Goal: Task Accomplishment & Management: Use online tool/utility

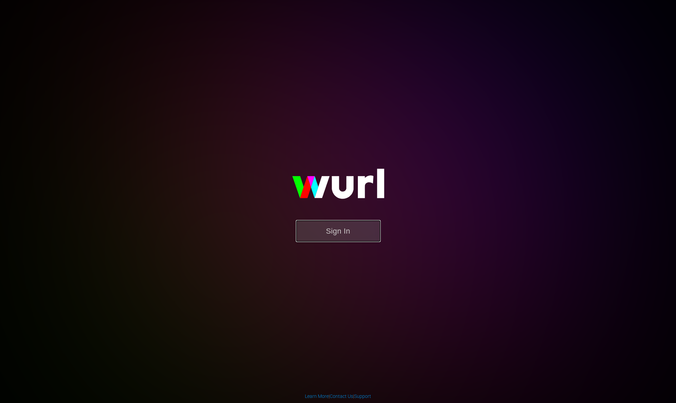
click at [351, 233] on button "Sign In" at bounding box center [338, 231] width 85 height 22
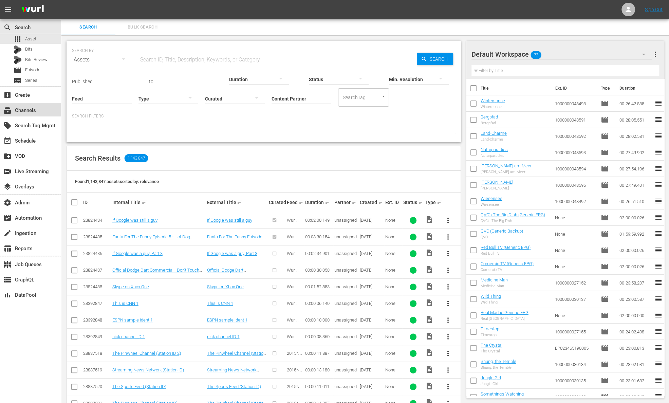
click at [44, 108] on div "subscriptions Channels" at bounding box center [30, 110] width 61 height 14
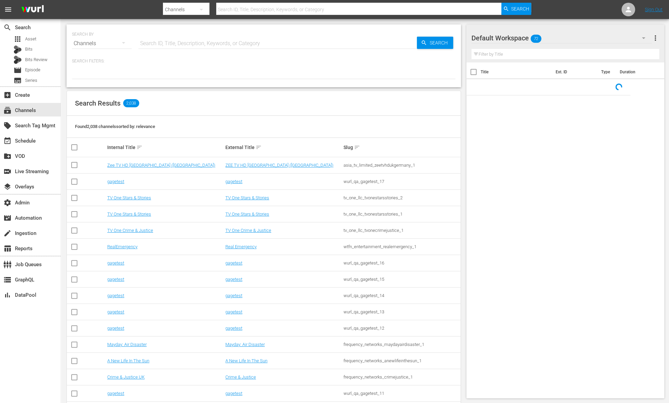
click at [183, 42] on input "text" at bounding box center [278, 43] width 278 height 16
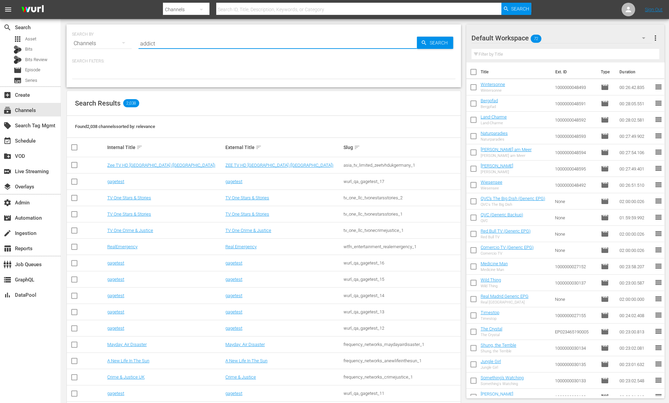
type input "addict"
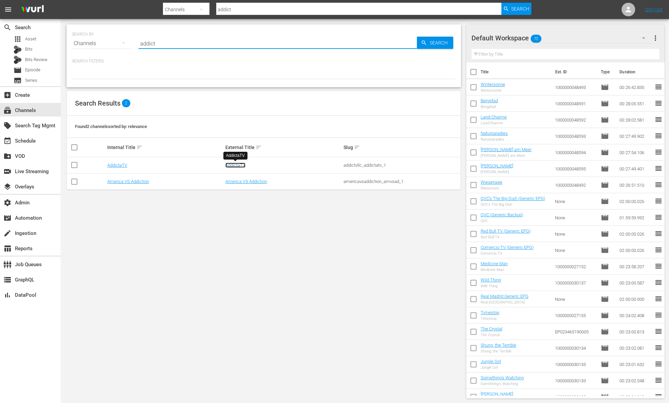
click at [238, 163] on link "AddictaTV" at bounding box center [235, 165] width 20 height 5
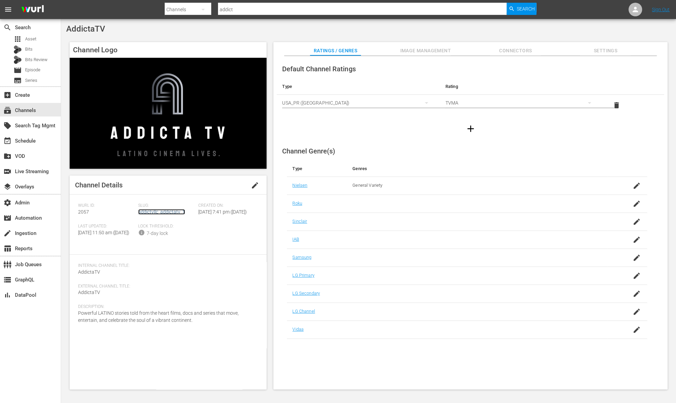
click at [154, 212] on link "addictvllc_addictatv_1" at bounding box center [161, 211] width 47 height 5
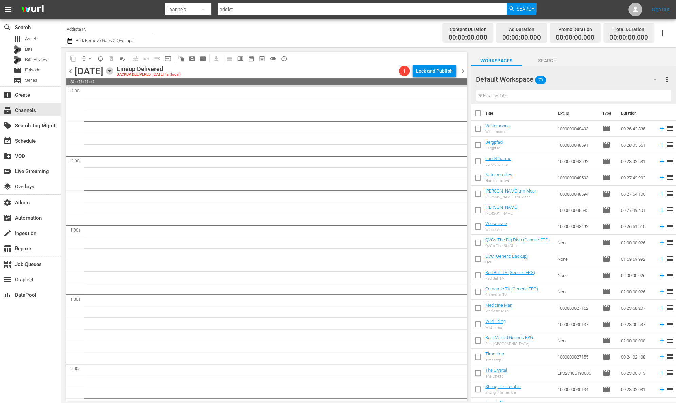
click at [113, 73] on icon "button" at bounding box center [109, 70] width 7 height 7
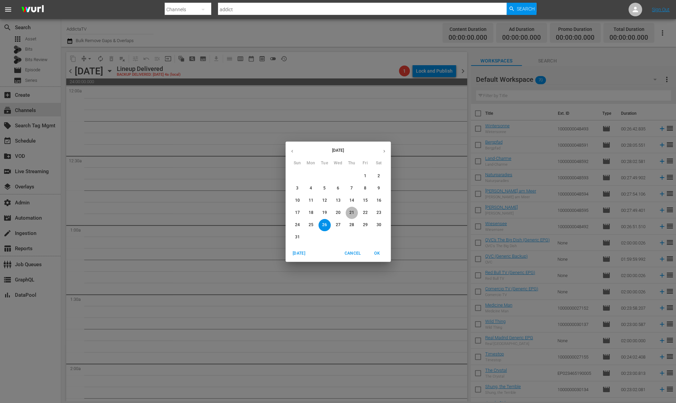
click at [356, 211] on span "21" at bounding box center [352, 213] width 12 height 6
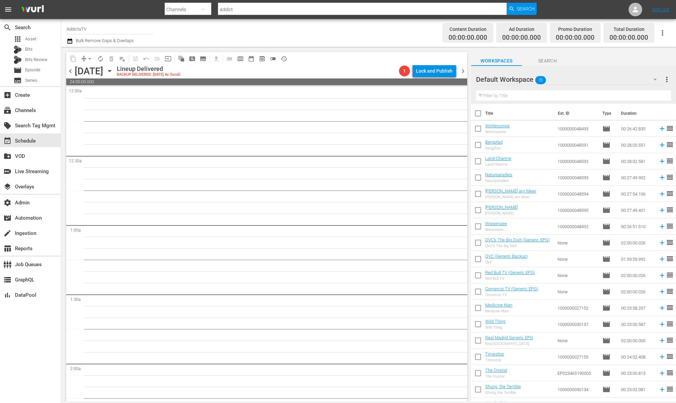
click at [113, 70] on icon "button" at bounding box center [109, 70] width 7 height 7
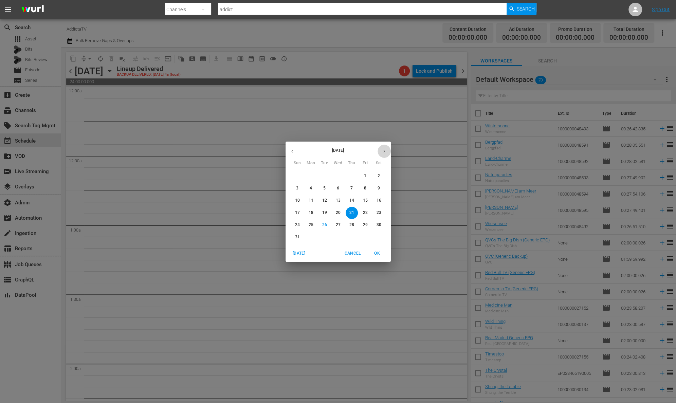
click at [385, 152] on icon "button" at bounding box center [384, 151] width 5 height 5
click at [322, 173] on span "2" at bounding box center [325, 176] width 12 height 6
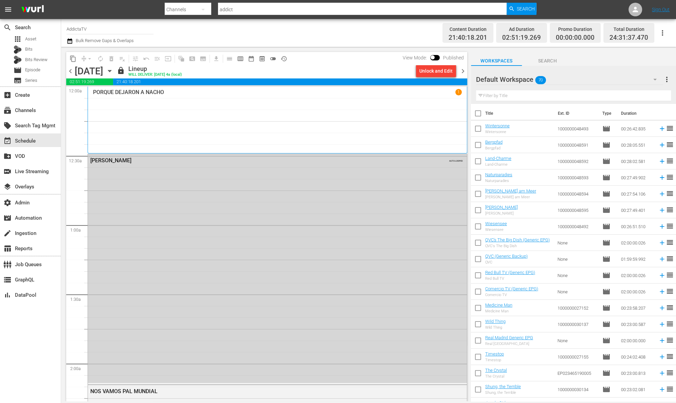
click at [113, 68] on icon "button" at bounding box center [109, 70] width 7 height 7
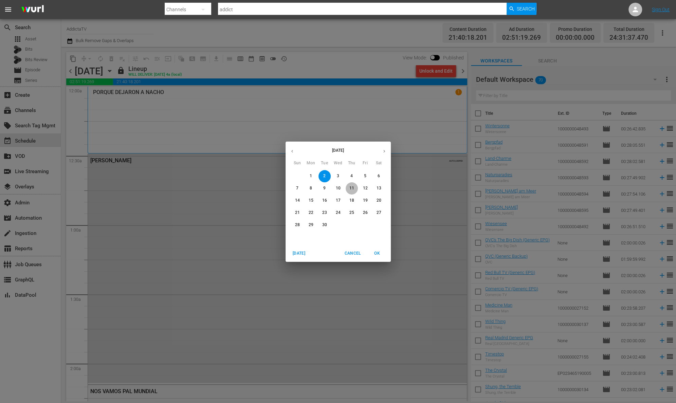
click at [353, 185] on p "11" at bounding box center [351, 188] width 5 height 6
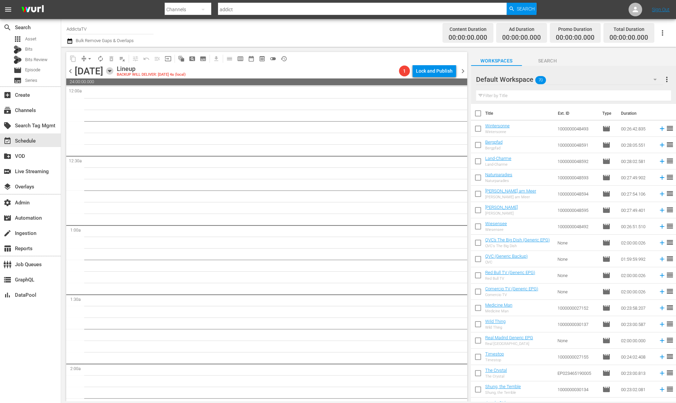
click at [113, 70] on icon "button" at bounding box center [109, 70] width 7 height 7
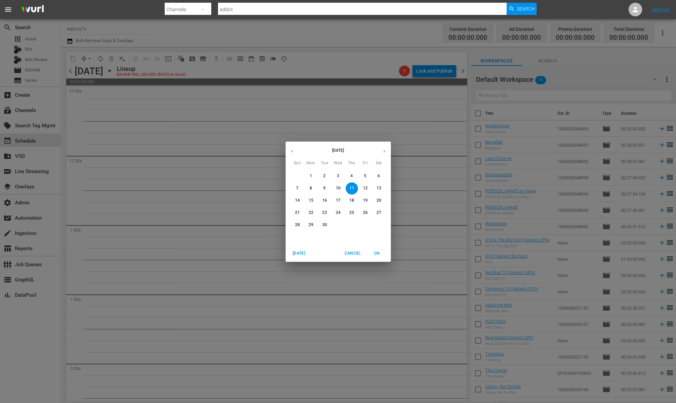
click at [343, 173] on span "3" at bounding box center [338, 176] width 12 height 6
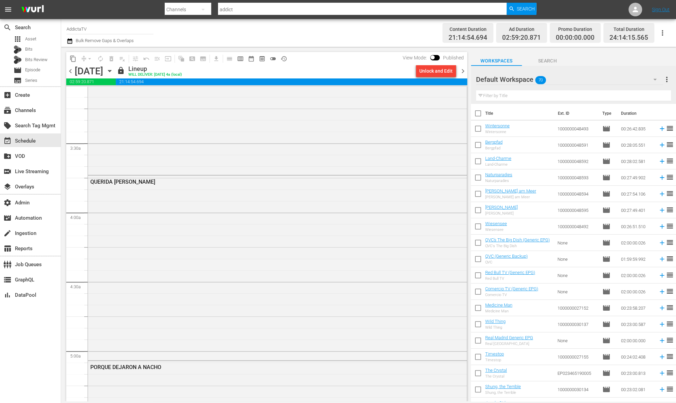
scroll to position [435, 0]
click at [253, 200] on div "QUERIDA [PERSON_NAME]" at bounding box center [277, 260] width 379 height 183
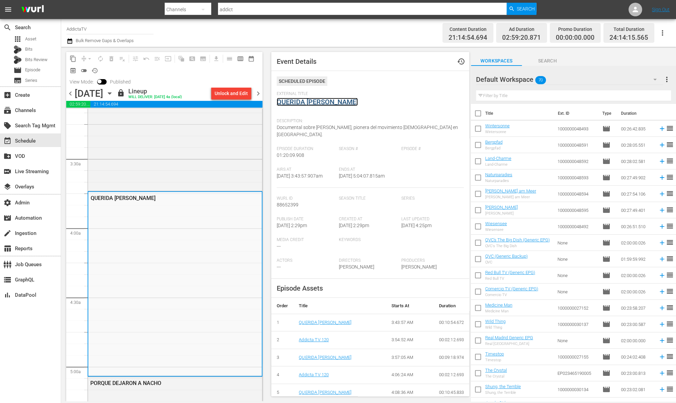
click at [319, 101] on link "QUERIDA [PERSON_NAME]" at bounding box center [317, 102] width 81 height 8
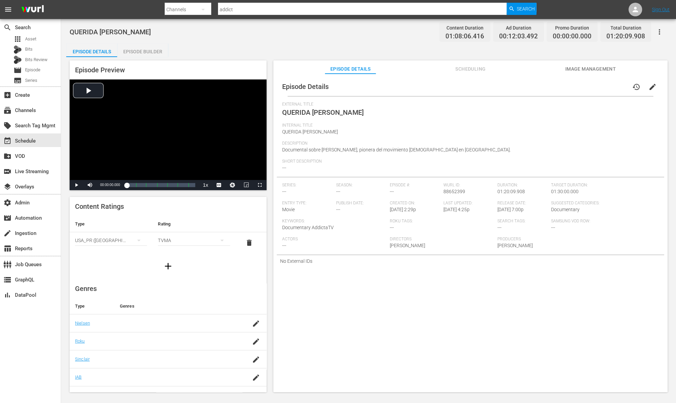
click at [574, 67] on span "Image Management" at bounding box center [590, 69] width 51 height 8
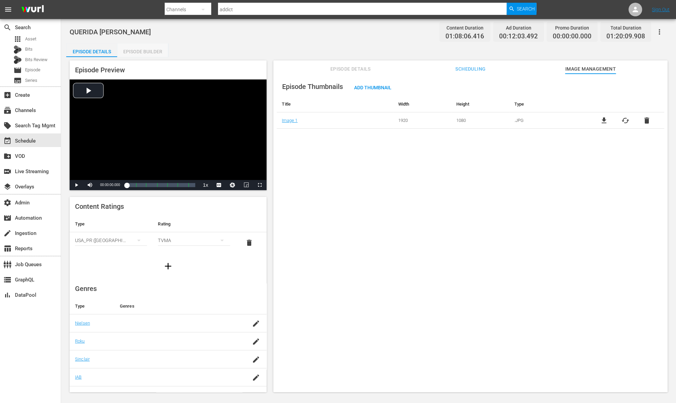
click at [152, 53] on div "Episode Builder" at bounding box center [142, 51] width 51 height 16
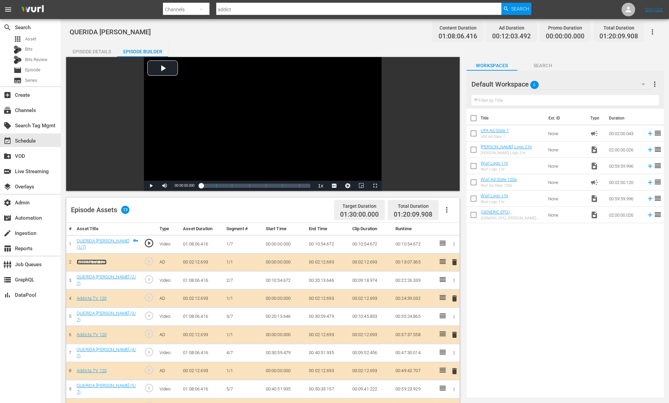
click at [99, 259] on link "Addicta TV 120" at bounding box center [92, 261] width 30 height 5
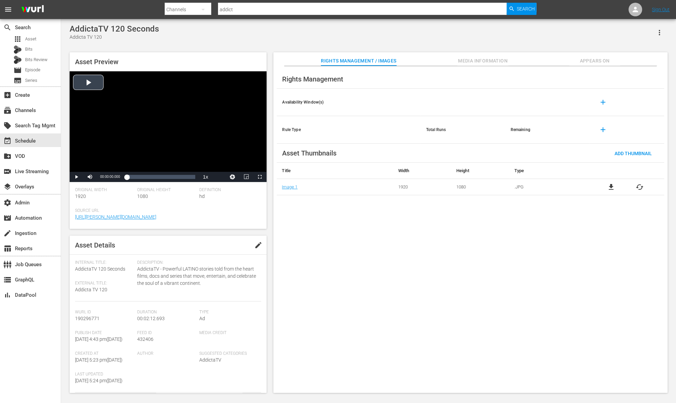
click at [88, 83] on div "Video Player" at bounding box center [168, 121] width 197 height 101
click at [76, 177] on span "Video Player" at bounding box center [76, 177] width 0 height 0
click at [521, 11] on span "Search" at bounding box center [526, 9] width 18 height 12
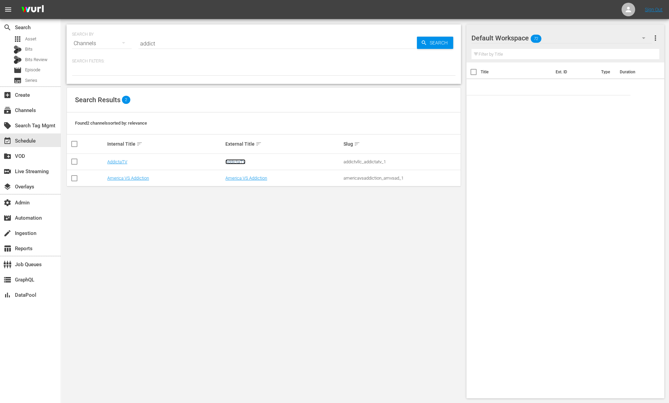
click at [237, 160] on link "AddictaTV" at bounding box center [235, 161] width 20 height 5
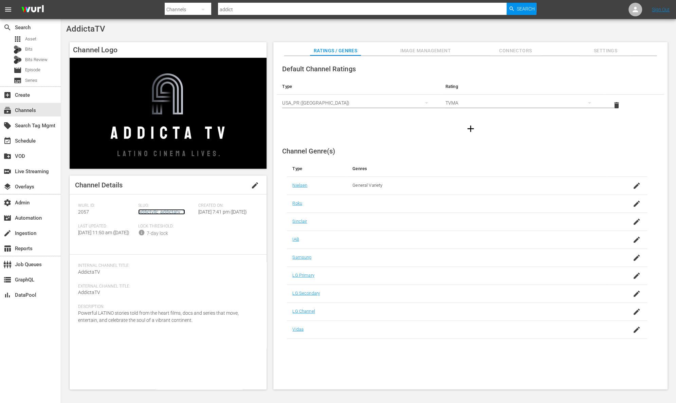
click at [160, 213] on link "addictvllc_addictatv_1" at bounding box center [161, 211] width 47 height 5
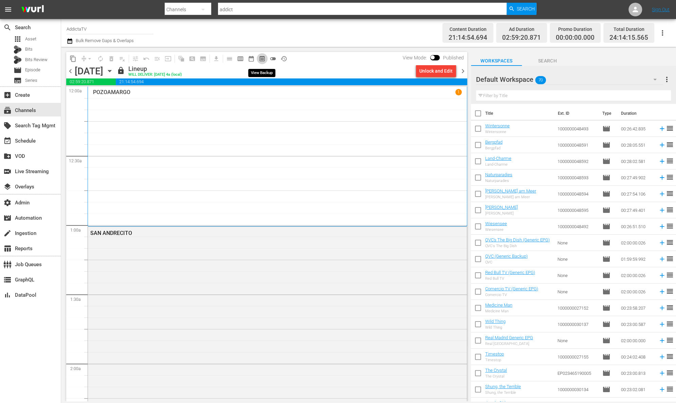
click at [264, 61] on span "preview_outlined" at bounding box center [262, 58] width 7 height 7
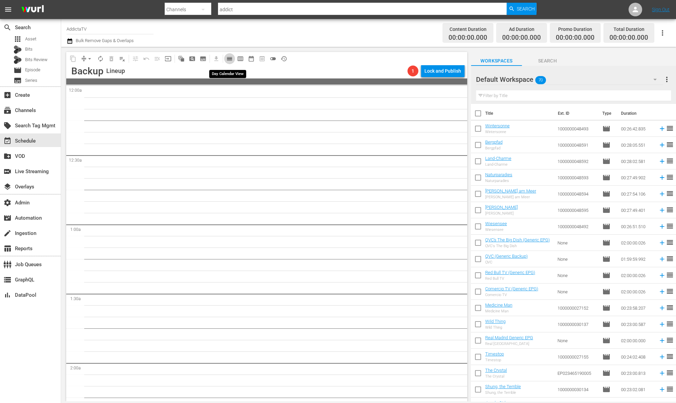
click at [230, 59] on span "calendar_view_day_outlined" at bounding box center [229, 58] width 7 height 7
